Goal: Information Seeking & Learning: Learn about a topic

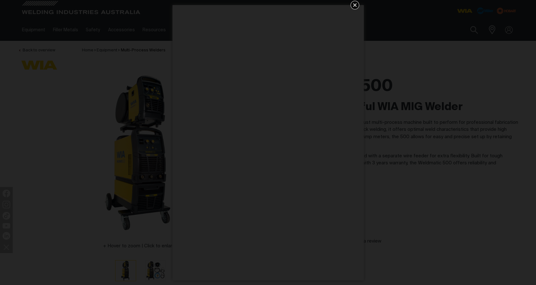
click at [356, 5] on icon "Get 5 WIA Welding Guides Free!" at bounding box center [355, 5] width 8 height 8
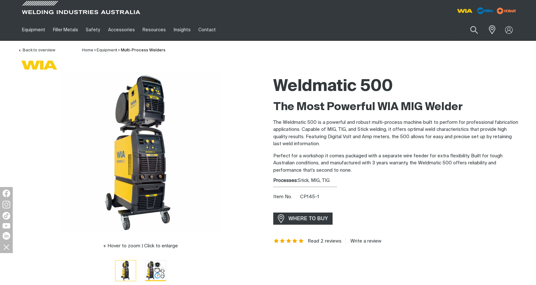
click at [155, 270] on img "Go to slide 2" at bounding box center [155, 270] width 20 height 20
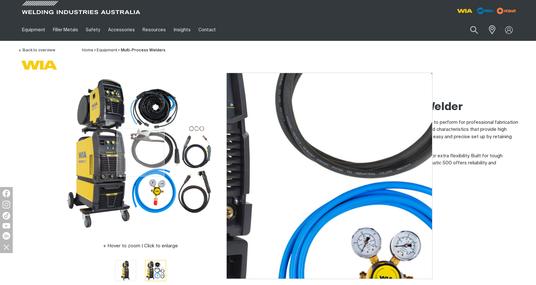
click at [141, 152] on img at bounding box center [140, 152] width 159 height 159
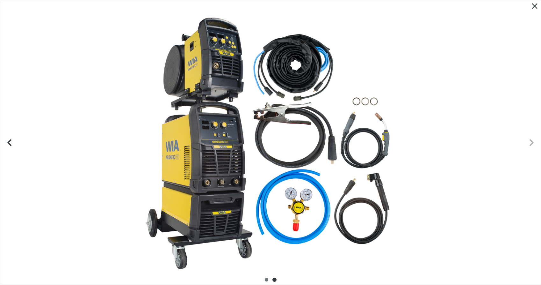
click at [532, 142] on icon "Next slide" at bounding box center [532, 142] width 4 height 7
click at [7, 142] on icon "Previous slide" at bounding box center [8, 142] width 4 height 7
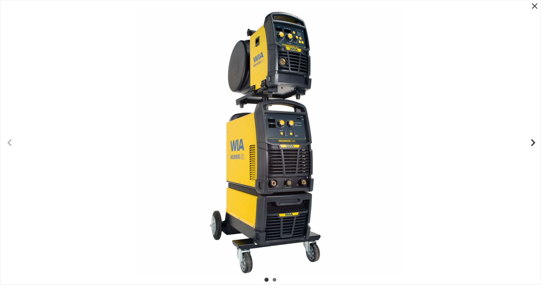
click at [533, 141] on icon "Next slide" at bounding box center [534, 142] width 4 height 7
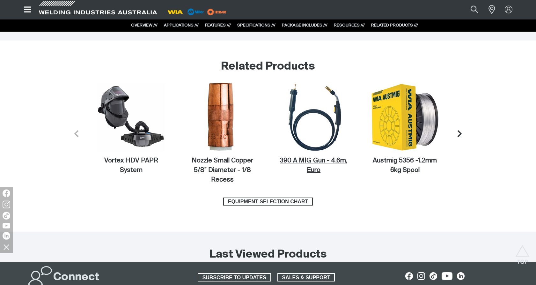
scroll to position [2634, 0]
